Goal: Task Accomplishment & Management: Use online tool/utility

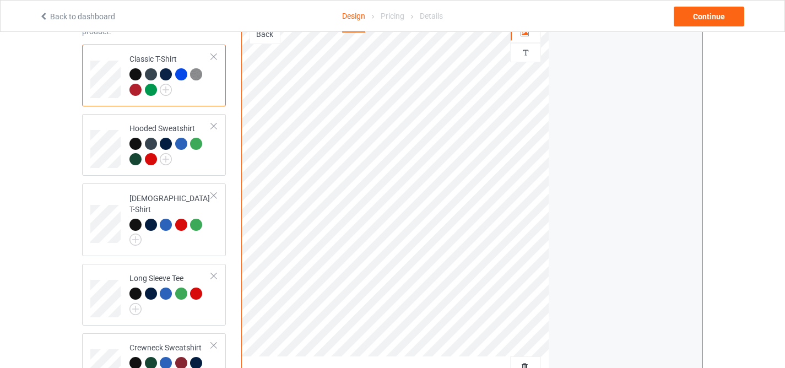
scroll to position [216, 0]
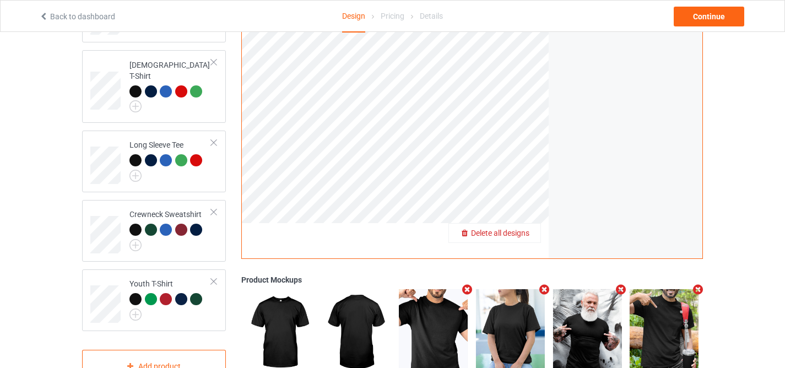
click at [533, 238] on div "Delete all designs" at bounding box center [494, 232] width 91 height 11
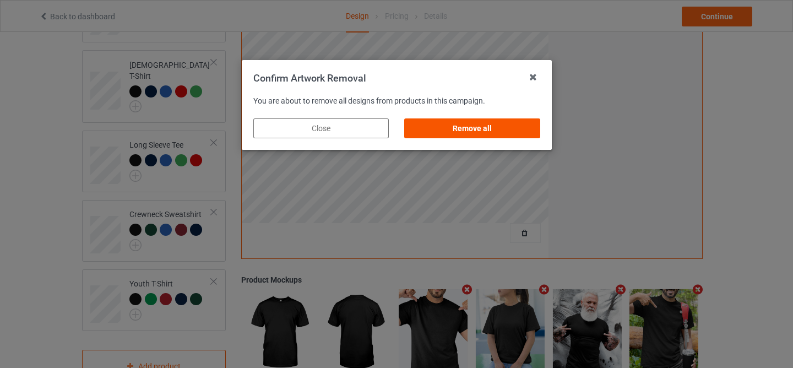
click at [473, 128] on div "Remove all" at bounding box center [471, 128] width 135 height 20
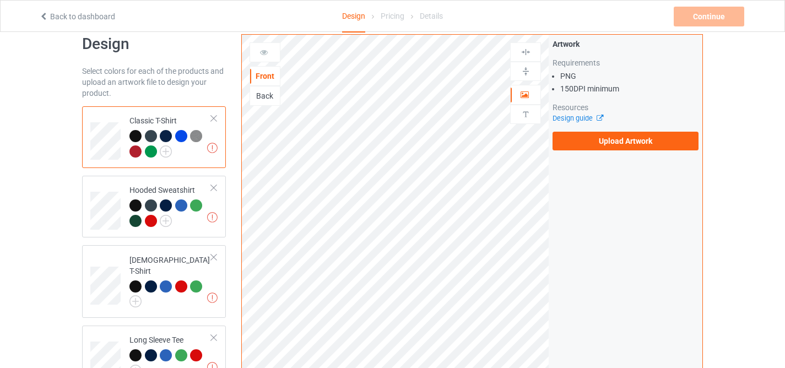
scroll to position [0, 0]
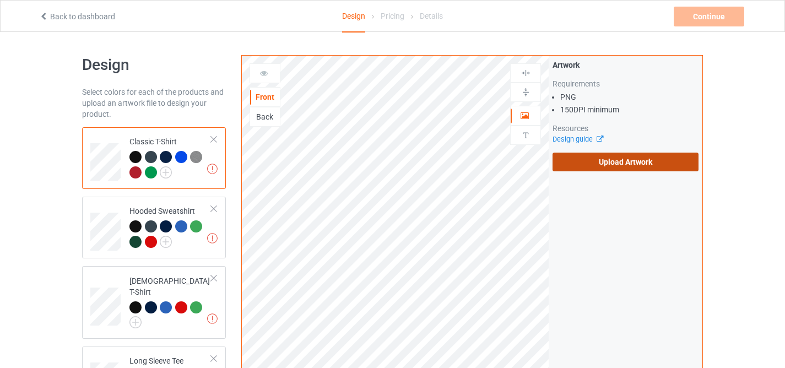
click at [615, 165] on label "Upload Artwork" at bounding box center [625, 162] width 146 height 19
click at [0, 0] on input "Upload Artwork" at bounding box center [0, 0] width 0 height 0
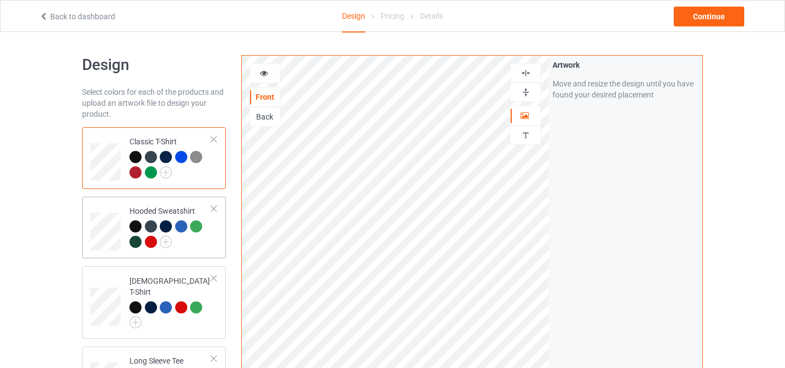
scroll to position [345, 0]
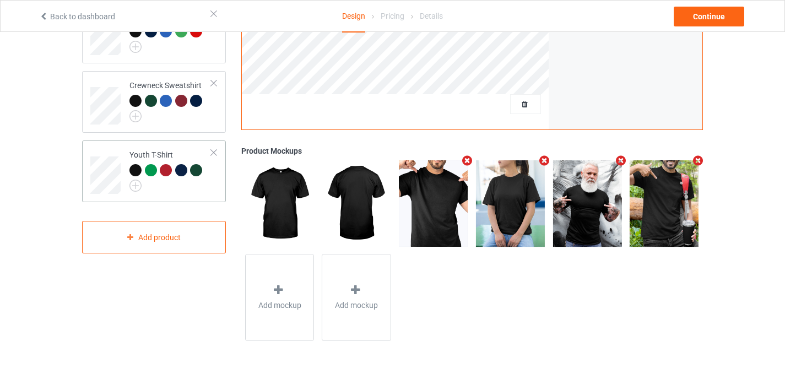
click at [134, 164] on div at bounding box center [135, 170] width 12 height 12
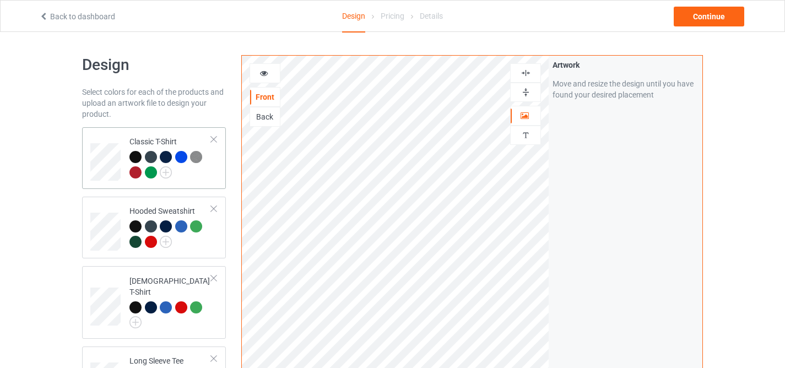
click at [134, 163] on div at bounding box center [136, 158] width 15 height 15
click at [134, 176] on div at bounding box center [135, 172] width 12 height 12
click at [705, 14] on div "Continue" at bounding box center [709, 17] width 71 height 20
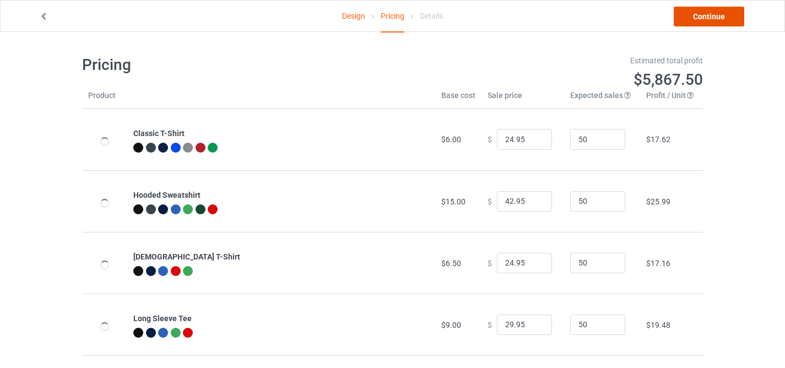
click at [705, 14] on link "Continue" at bounding box center [709, 17] width 71 height 20
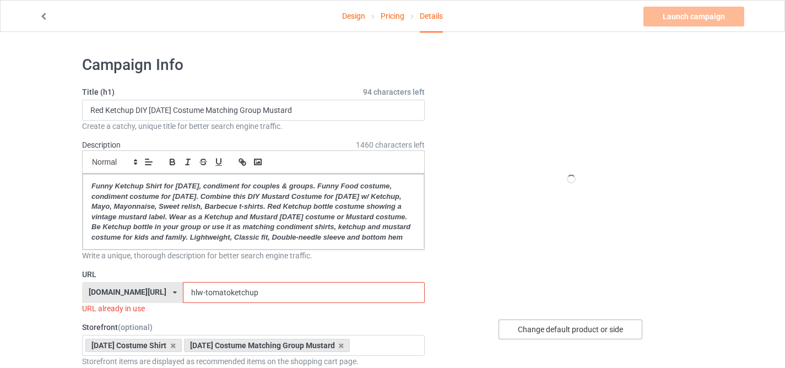
click at [560, 330] on div "Change default product or side" at bounding box center [570, 329] width 144 height 20
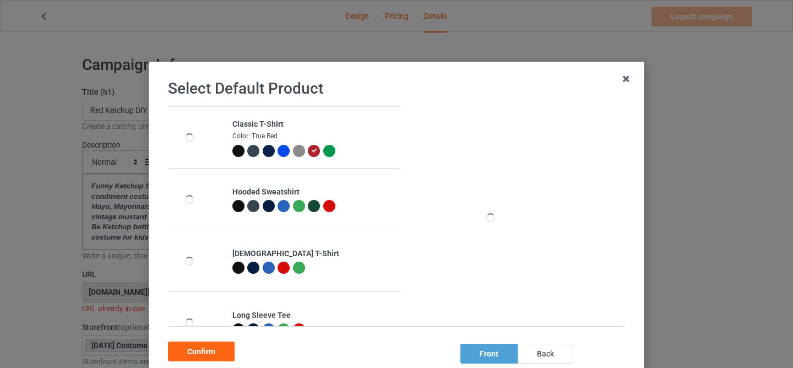
click at [311, 149] on div at bounding box center [314, 151] width 12 height 12
click at [213, 350] on div "Confirm" at bounding box center [201, 351] width 67 height 20
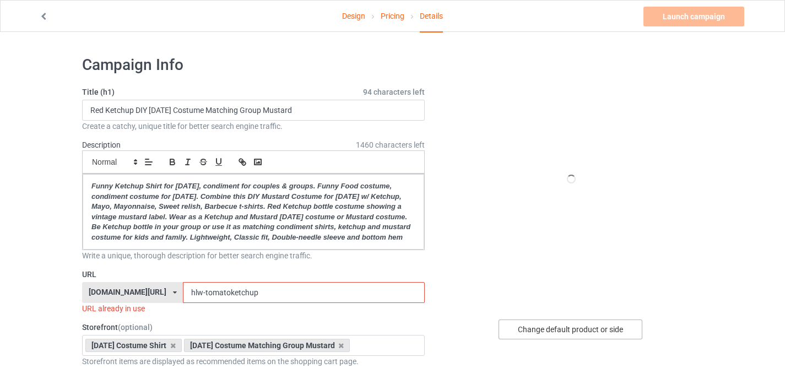
click at [531, 326] on div "Change default product or side" at bounding box center [570, 329] width 144 height 20
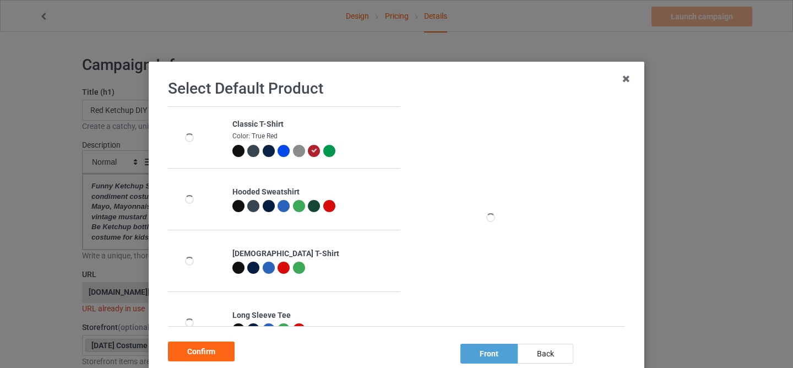
click at [323, 204] on div at bounding box center [329, 206] width 12 height 12
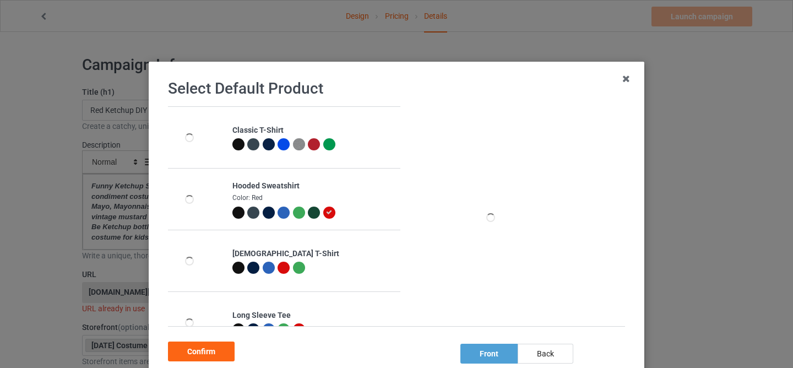
click at [278, 272] on div at bounding box center [284, 268] width 12 height 12
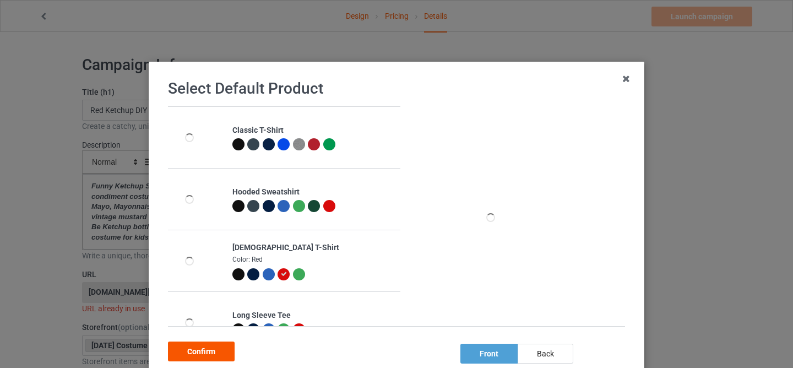
click at [202, 355] on div "Confirm" at bounding box center [201, 351] width 67 height 20
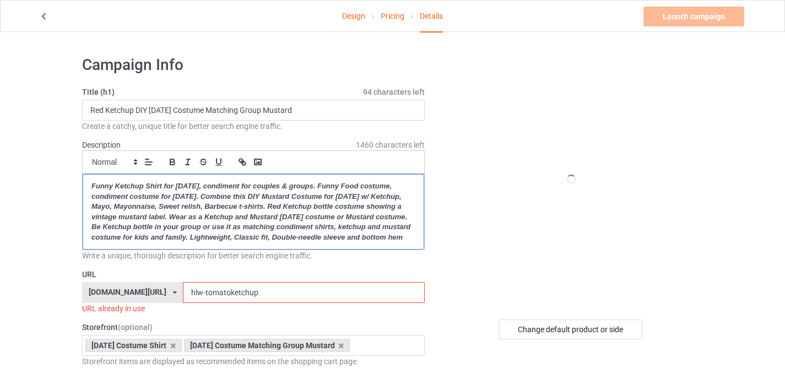
drag, startPoint x: 177, startPoint y: 249, endPoint x: 72, endPoint y: 165, distance: 134.4
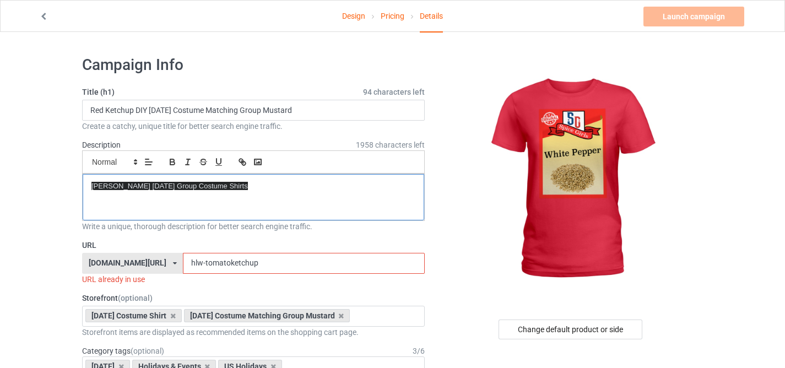
click at [139, 188] on span "Spice Girls Halloween Group Costume Shirts" at bounding box center [169, 186] width 156 height 8
drag, startPoint x: 230, startPoint y: 187, endPoint x: 5, endPoint y: 187, distance: 225.3
click at [243, 188] on p "Spice Girls Halloween Group Costume Shirts" at bounding box center [253, 186] width 324 height 10
click at [241, 225] on div "Write a unique, thorough description for better search engine traffic." at bounding box center [253, 226] width 343 height 11
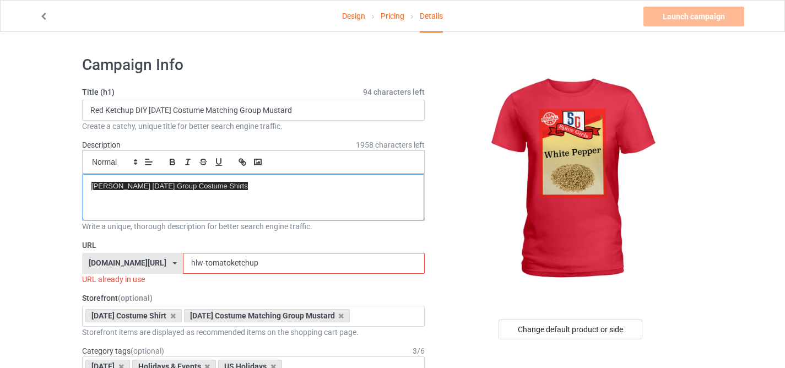
click at [247, 185] on p "Spice Girls Halloween Group Costume Shirts" at bounding box center [253, 186] width 324 height 10
click at [138, 185] on span "Spice Girls Halloween Group Costume Shirts" at bounding box center [169, 186] width 156 height 8
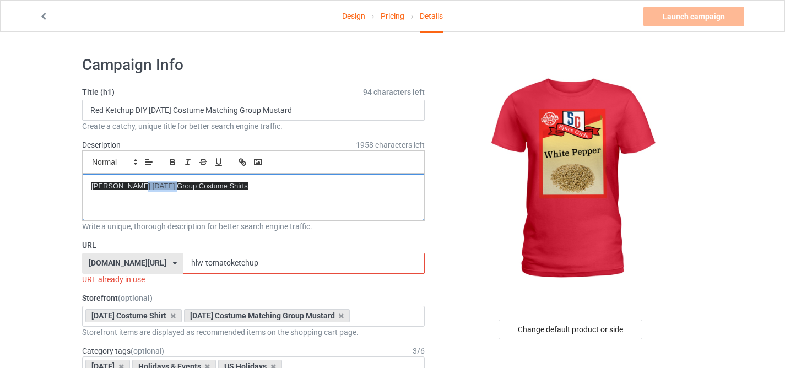
click at [138, 185] on span "Spice Girls Halloween Group Costume Shirts" at bounding box center [169, 186] width 156 height 8
click at [91, 185] on p "Halloween Costume Group Shirts" at bounding box center [253, 186] width 324 height 10
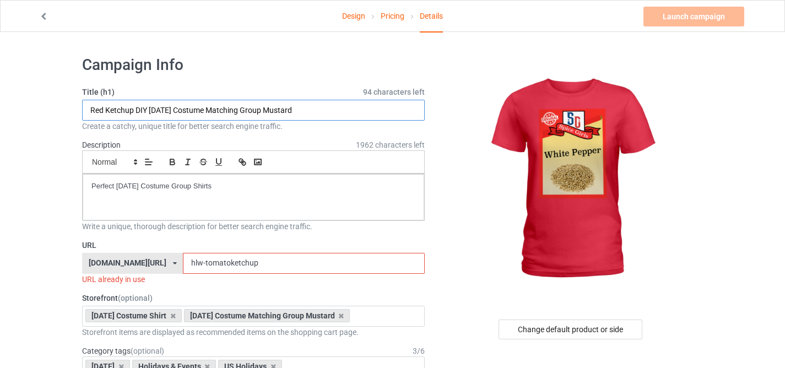
click at [179, 106] on input "Red Ketchup DIY Halloween Costume Matching Group Mustard" at bounding box center [253, 110] width 343 height 21
type input "White Pepper"
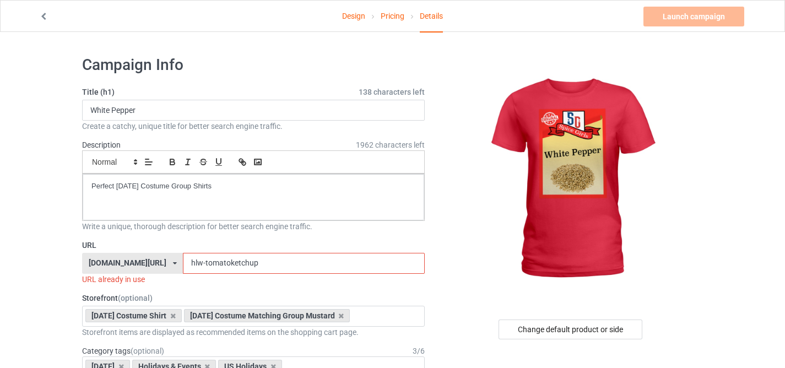
click at [190, 261] on input "hlw-tomatoketchup" at bounding box center [303, 263] width 241 height 21
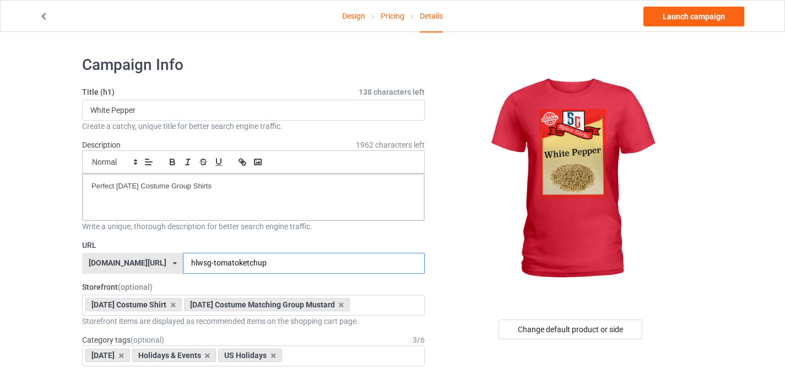
drag, startPoint x: 200, startPoint y: 262, endPoint x: 479, endPoint y: 309, distance: 282.2
type input "hlwsg-whitepepper"
click at [176, 304] on icon at bounding box center [173, 304] width 6 height 7
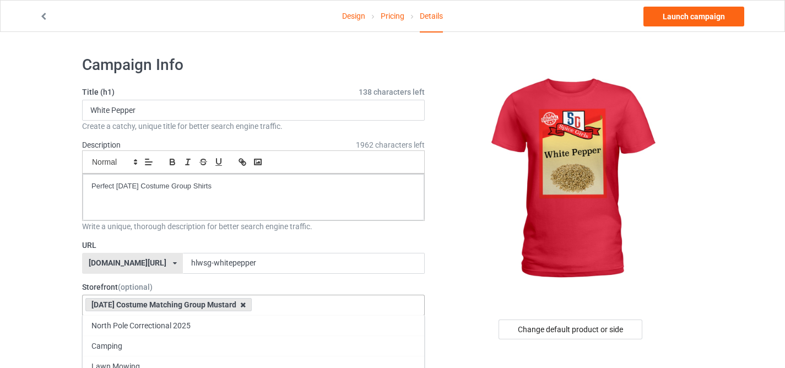
click at [246, 303] on icon at bounding box center [243, 304] width 6 height 7
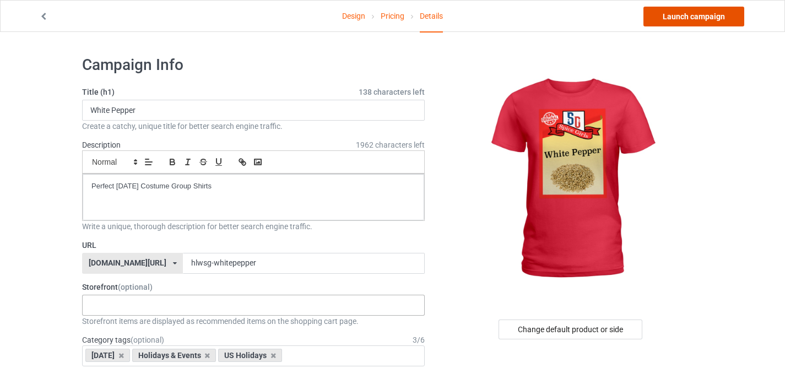
click at [688, 18] on link "Launch campaign" at bounding box center [693, 17] width 101 height 20
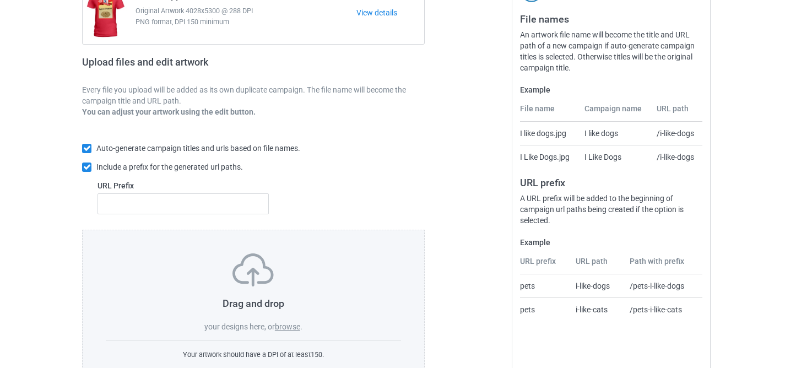
scroll to position [169, 0]
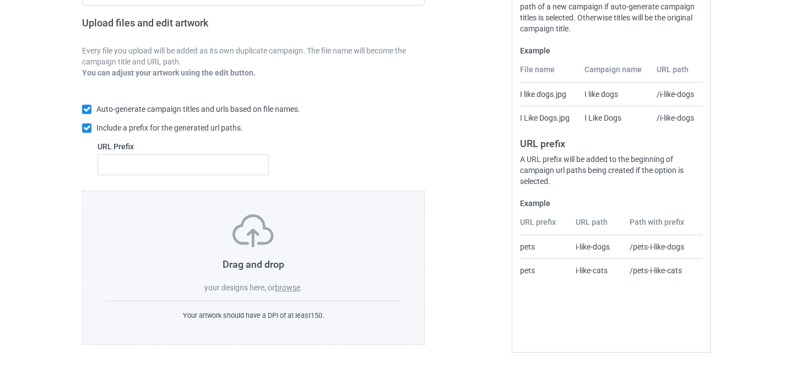
click at [295, 290] on label "browse" at bounding box center [287, 287] width 25 height 9
click at [0, 0] on input "browse" at bounding box center [0, 0] width 0 height 0
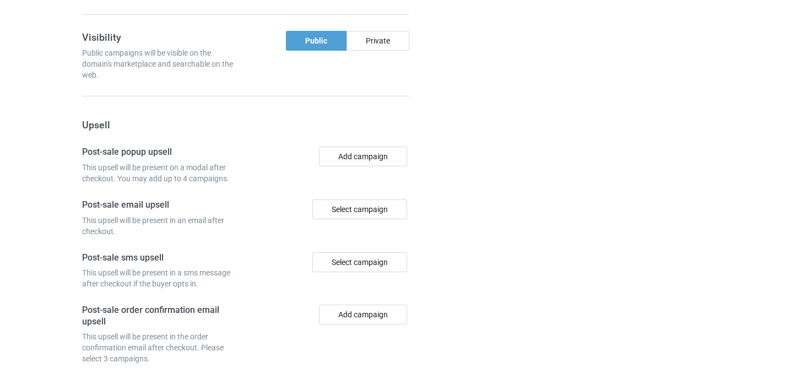
scroll to position [1590, 0]
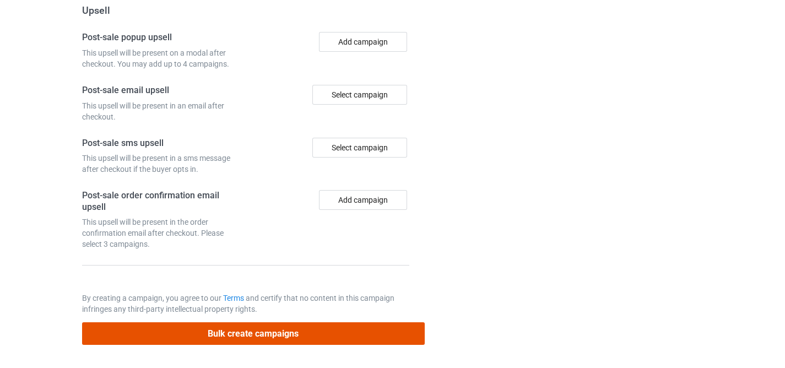
click at [370, 337] on button "Bulk create campaigns" at bounding box center [253, 333] width 343 height 23
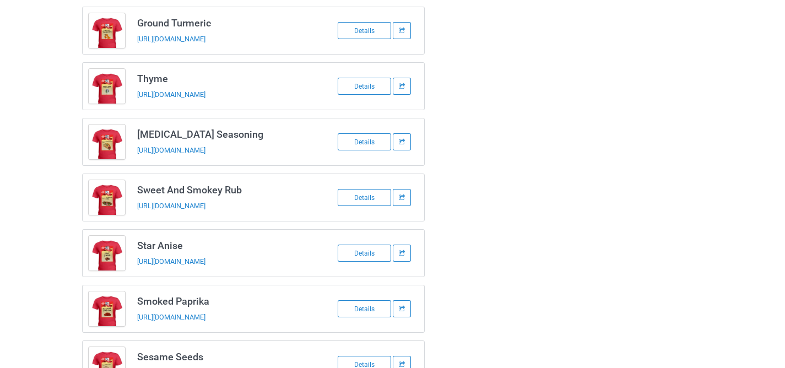
scroll to position [0, 0]
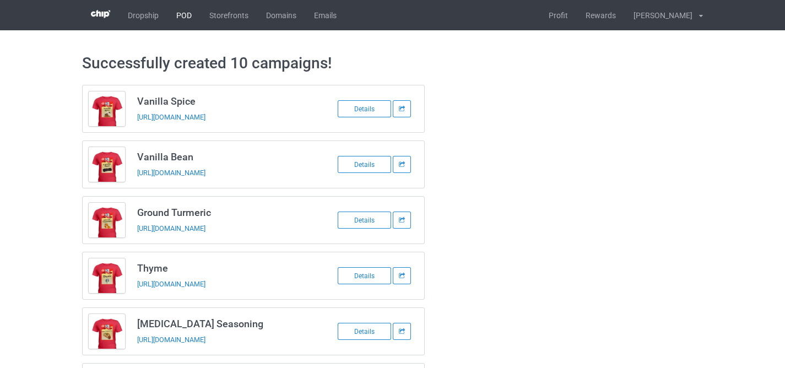
click at [186, 18] on link "POD" at bounding box center [183, 15] width 33 height 30
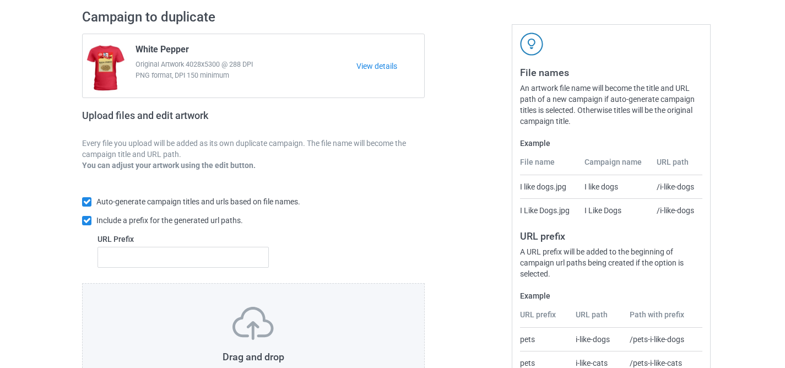
scroll to position [169, 0]
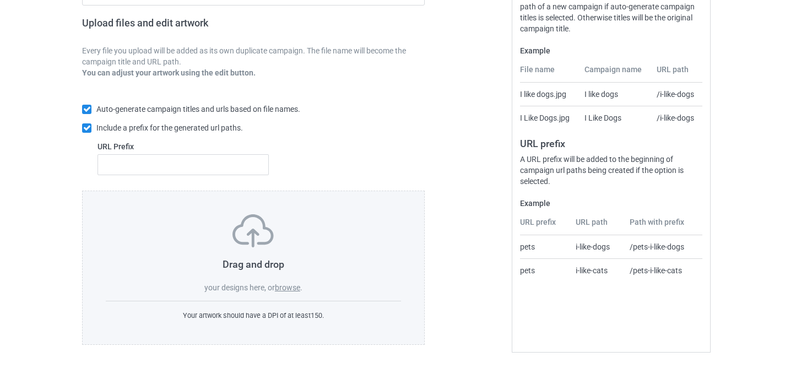
click at [284, 284] on label "browse" at bounding box center [287, 287] width 25 height 9
click at [0, 0] on input "browse" at bounding box center [0, 0] width 0 height 0
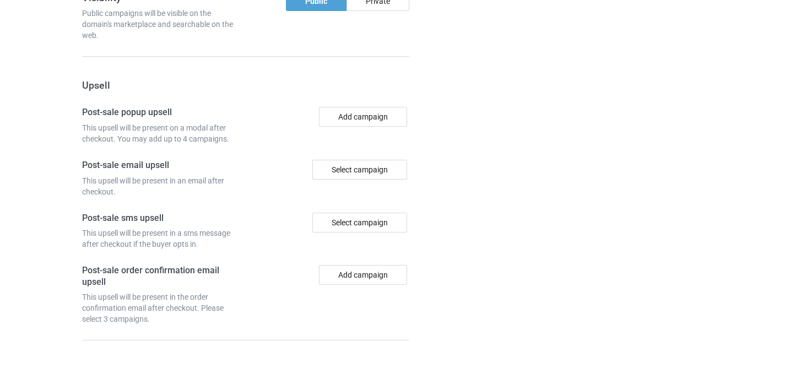
scroll to position [2084, 0]
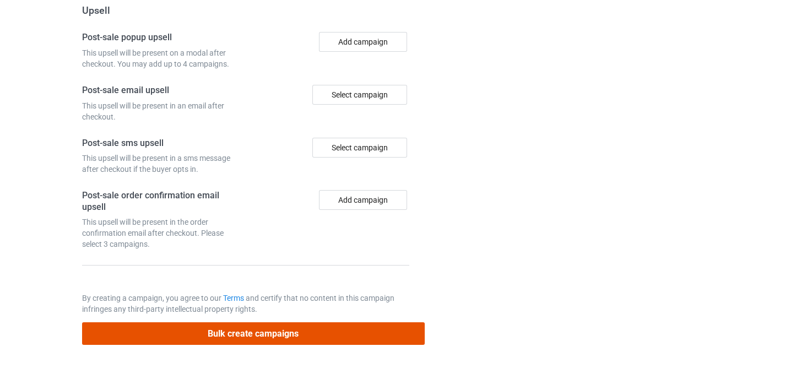
click at [324, 325] on button "Bulk create campaigns" at bounding box center [253, 333] width 343 height 23
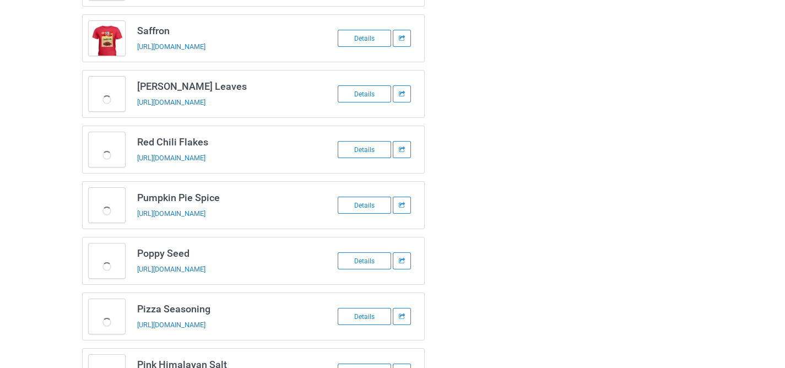
scroll to position [0, 0]
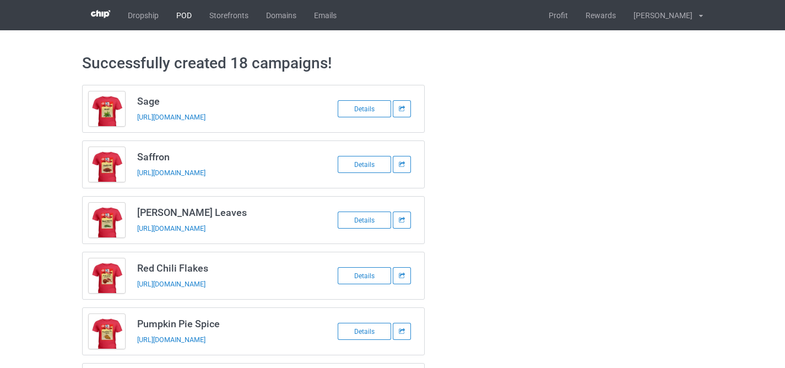
click at [194, 15] on link "POD" at bounding box center [183, 15] width 33 height 30
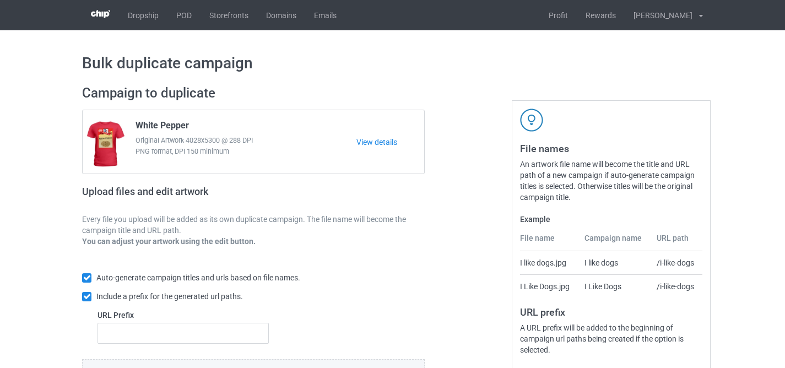
scroll to position [169, 0]
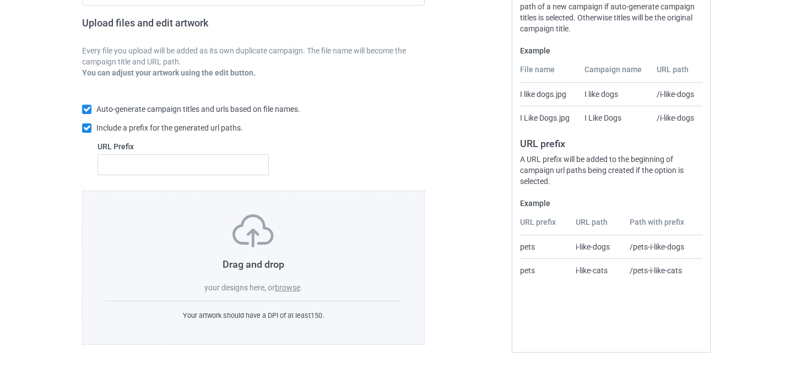
click at [294, 290] on label "browse" at bounding box center [287, 287] width 25 height 9
click at [0, 0] on input "browse" at bounding box center [0, 0] width 0 height 0
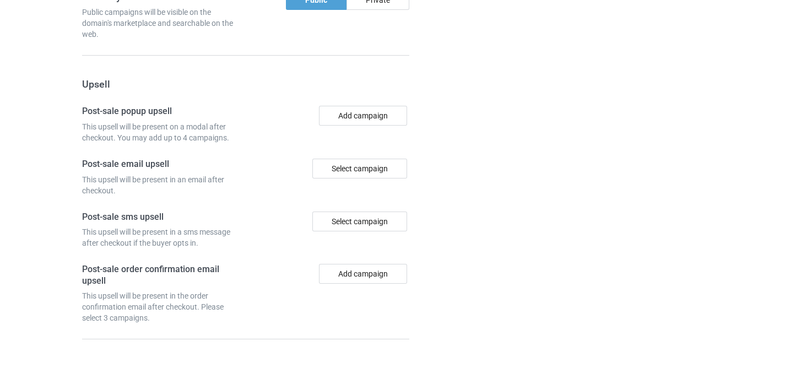
scroll to position [2084, 0]
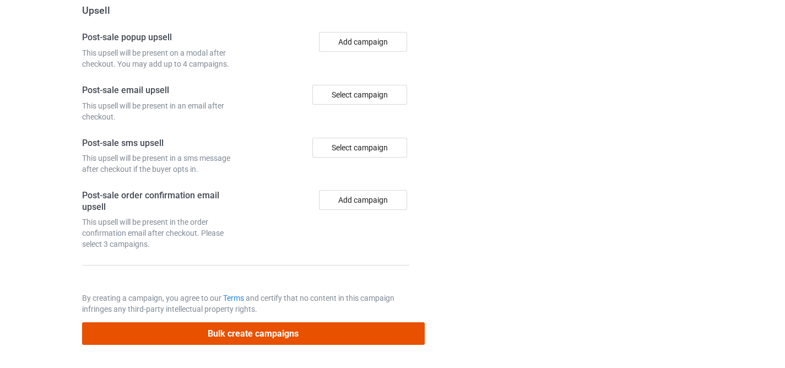
click at [321, 329] on button "Bulk create campaigns" at bounding box center [253, 333] width 343 height 23
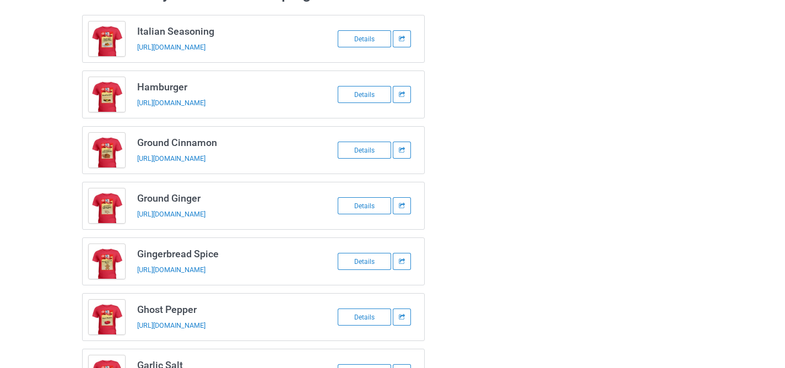
scroll to position [0, 0]
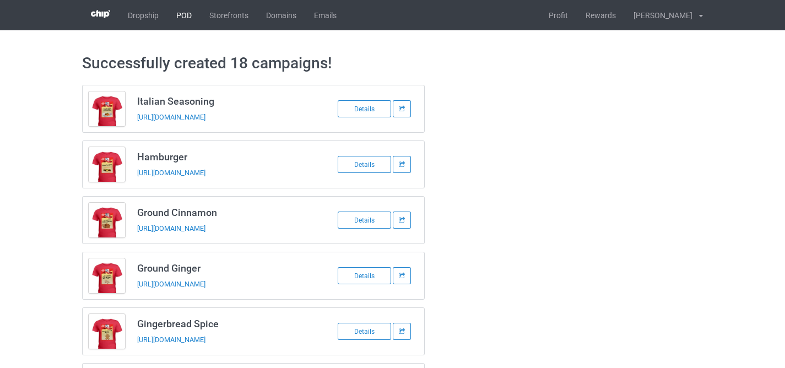
click at [186, 19] on link "POD" at bounding box center [183, 15] width 33 height 30
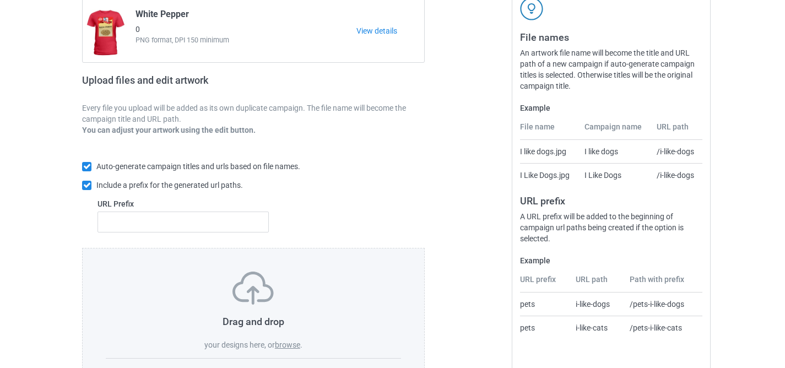
scroll to position [169, 0]
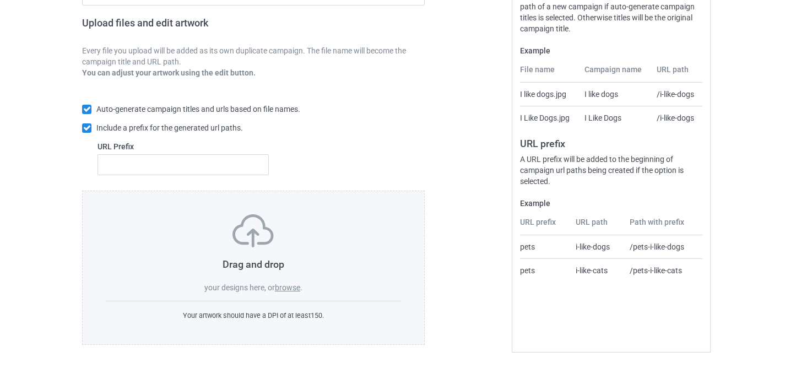
click at [290, 287] on label "browse" at bounding box center [287, 287] width 25 height 9
click at [0, 0] on input "browse" at bounding box center [0, 0] width 0 height 0
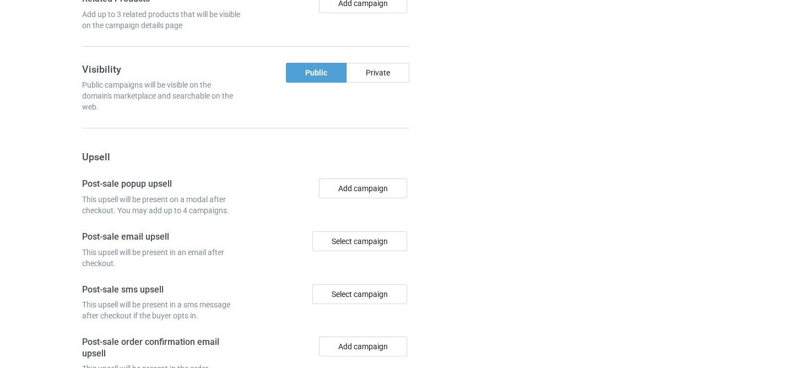
scroll to position [1775, 0]
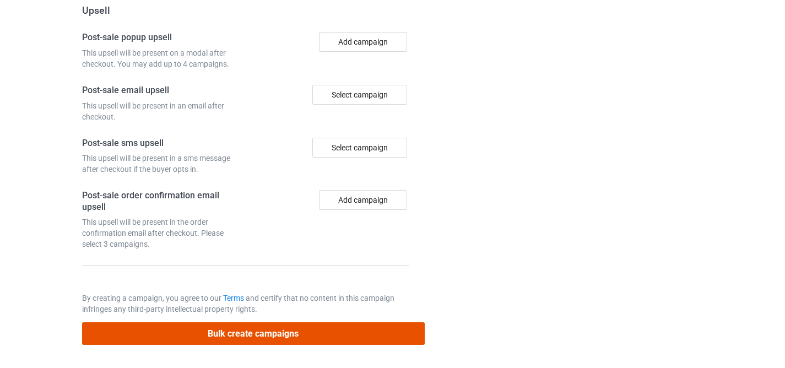
click at [395, 326] on button "Bulk create campaigns" at bounding box center [253, 333] width 343 height 23
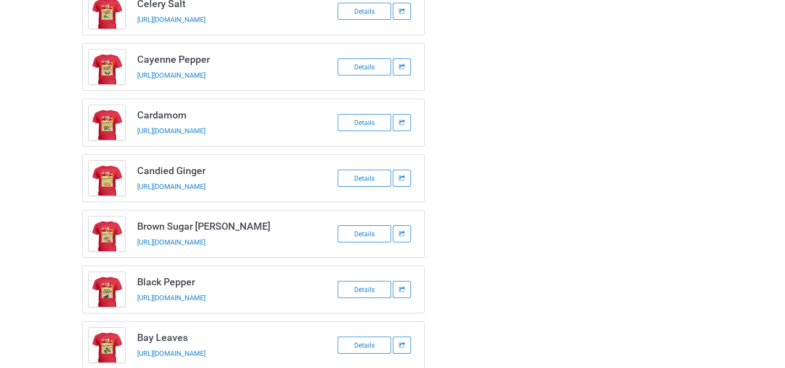
scroll to position [0, 0]
